Goal: Transaction & Acquisition: Purchase product/service

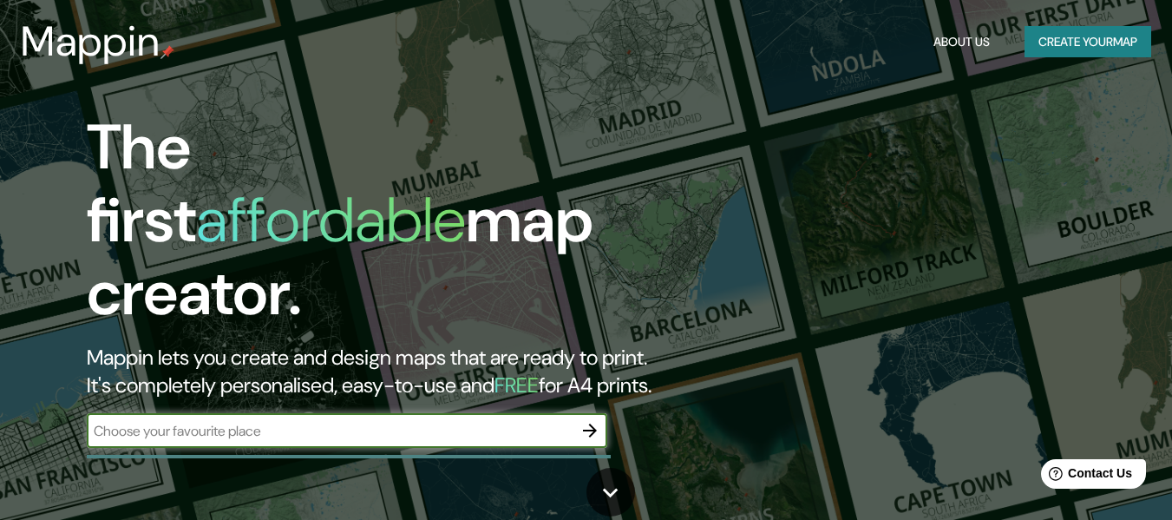
click at [1051, 62] on div "Mappin About Us Create your map" at bounding box center [586, 42] width 1172 height 56
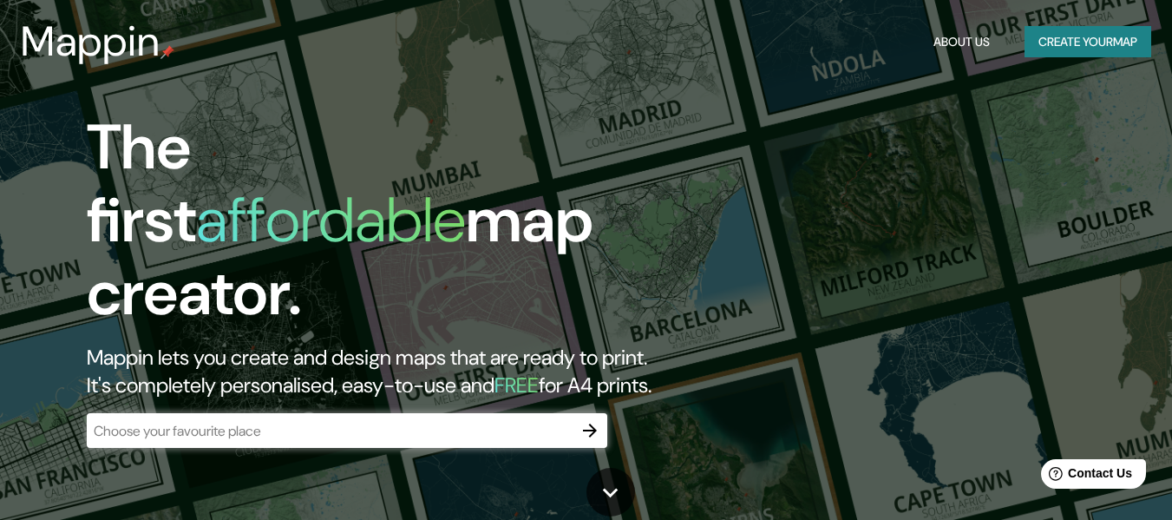
click at [1060, 56] on button "Create your map" at bounding box center [1088, 42] width 127 height 32
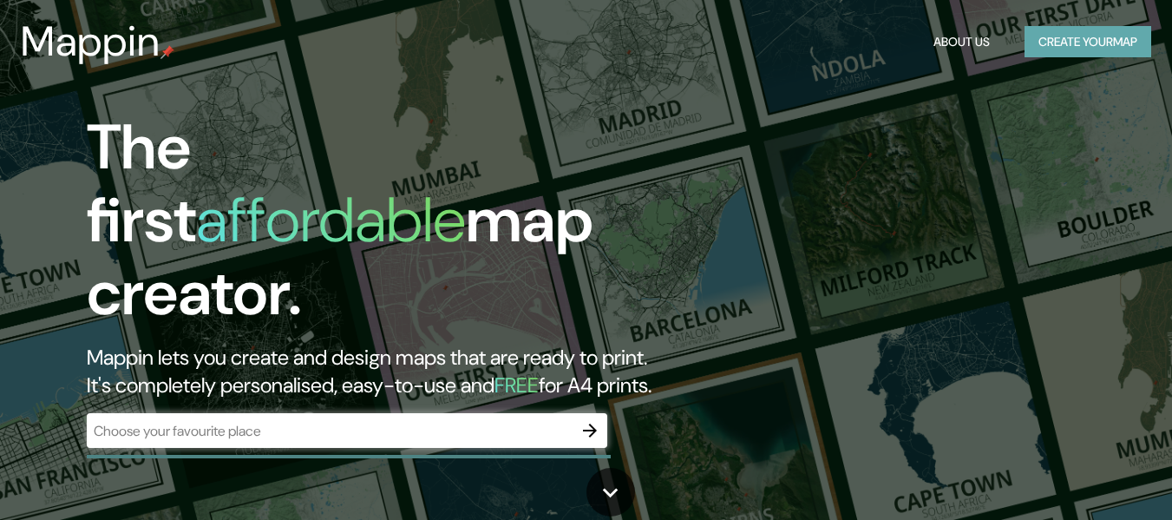
click at [1088, 45] on button "Create your map" at bounding box center [1088, 42] width 127 height 32
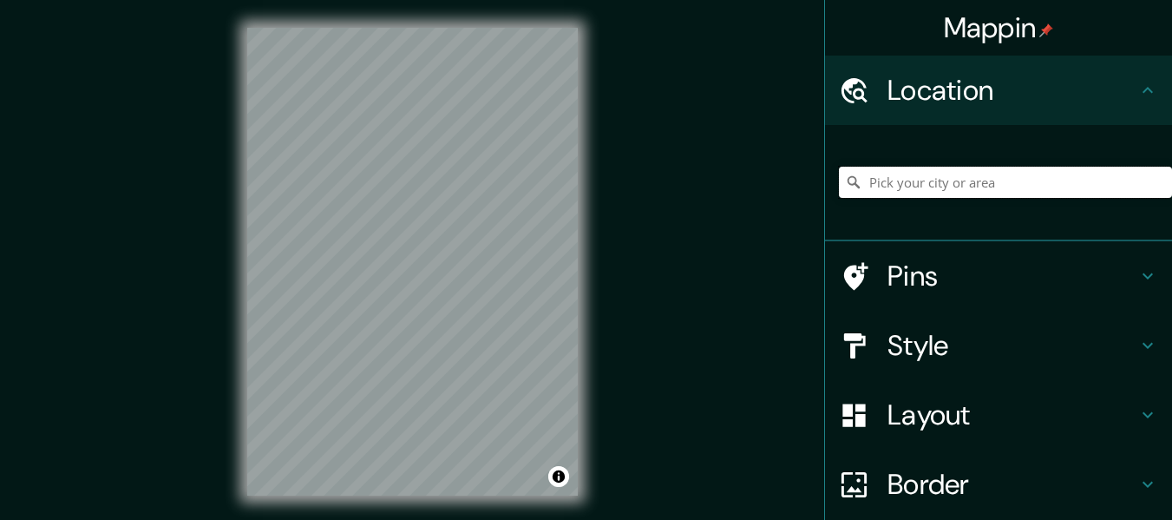
click at [874, 187] on input "Pick your city or area" at bounding box center [1005, 182] width 333 height 31
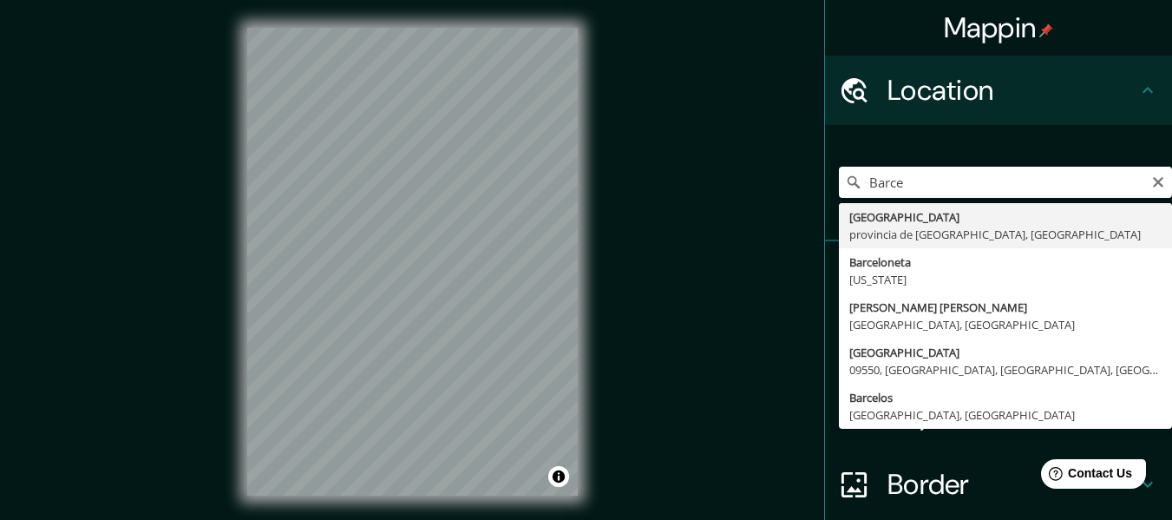
type input "[GEOGRAPHIC_DATA], [GEOGRAPHIC_DATA], [GEOGRAPHIC_DATA]"
